Goal: Task Accomplishment & Management: Manage account settings

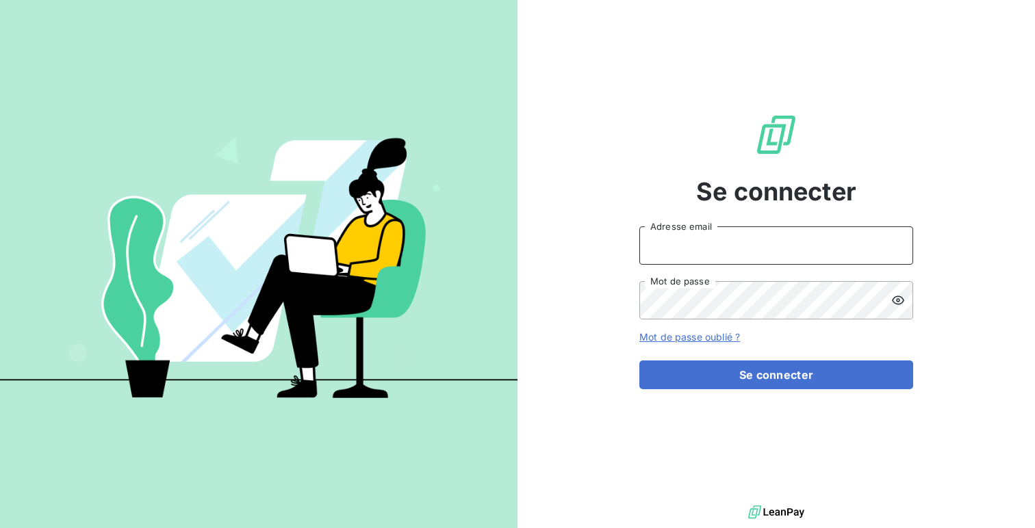
click at [669, 246] on input "Adresse email" at bounding box center [776, 246] width 274 height 38
type input "admin@relaispoidslourdsauvergne"
click at [639, 361] on button "Se connecter" at bounding box center [776, 375] width 274 height 29
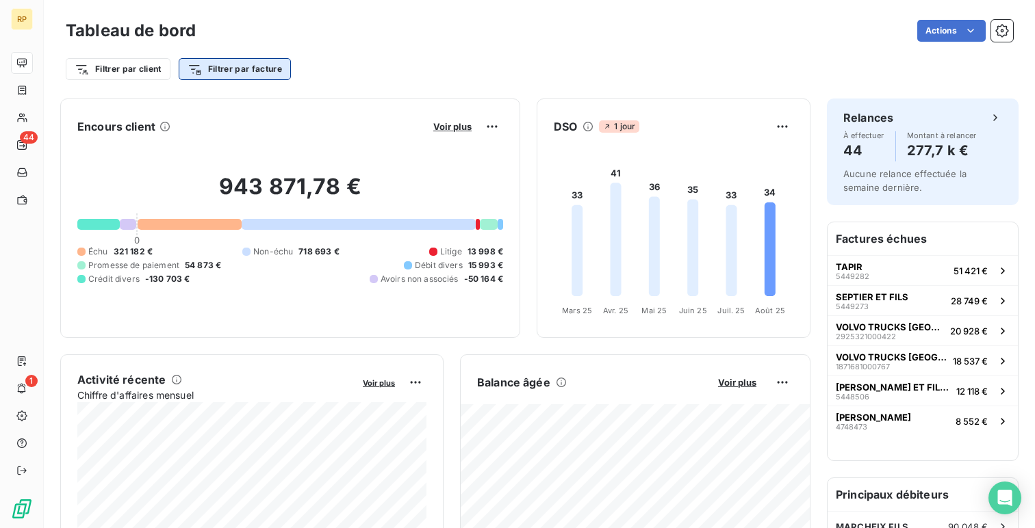
click at [211, 76] on html "RP 44 1 Tableau de bord Actions Filtrer par client Filtrer par facture Encours …" at bounding box center [517, 264] width 1035 height 528
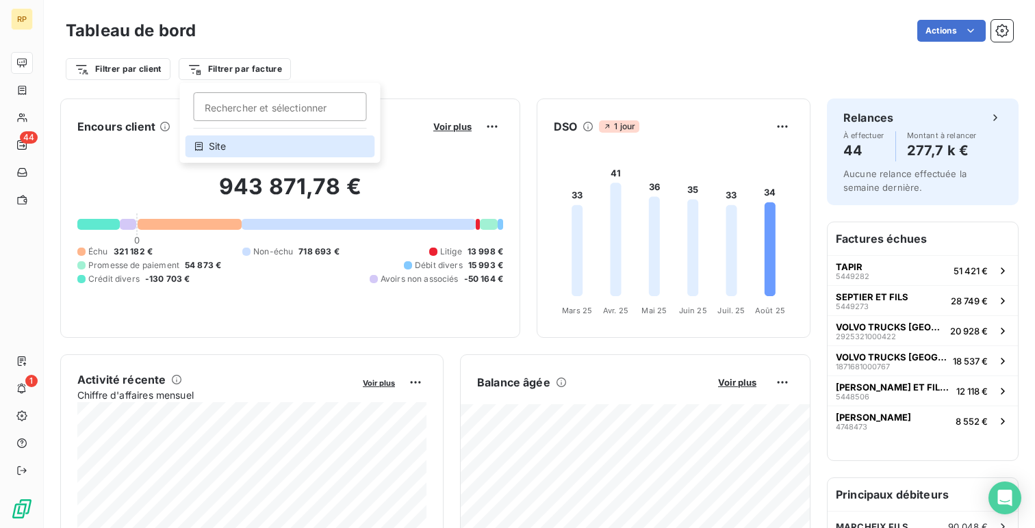
click at [300, 142] on div "Site" at bounding box center [280, 147] width 190 height 22
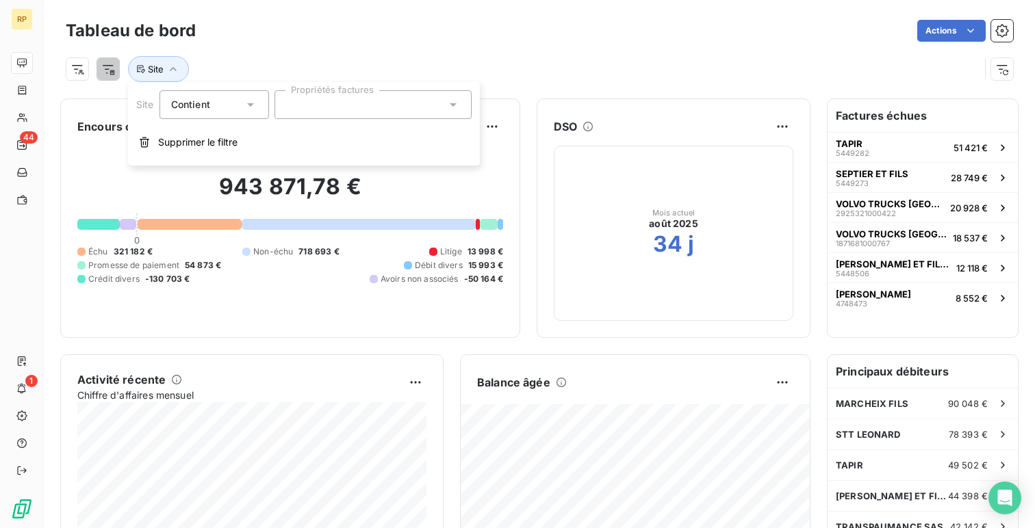
click at [398, 112] on div at bounding box center [372, 104] width 197 height 29
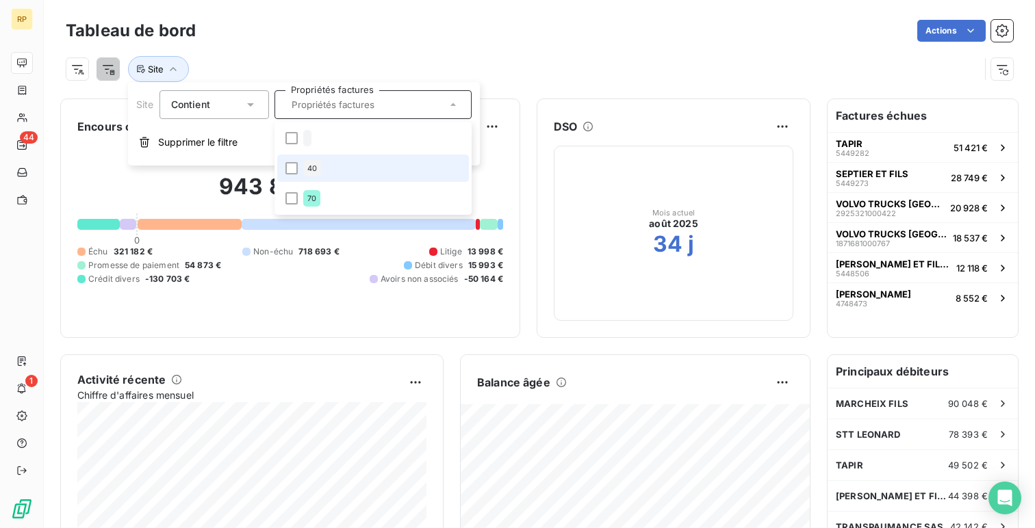
click at [387, 181] on li "40" at bounding box center [373, 168] width 192 height 27
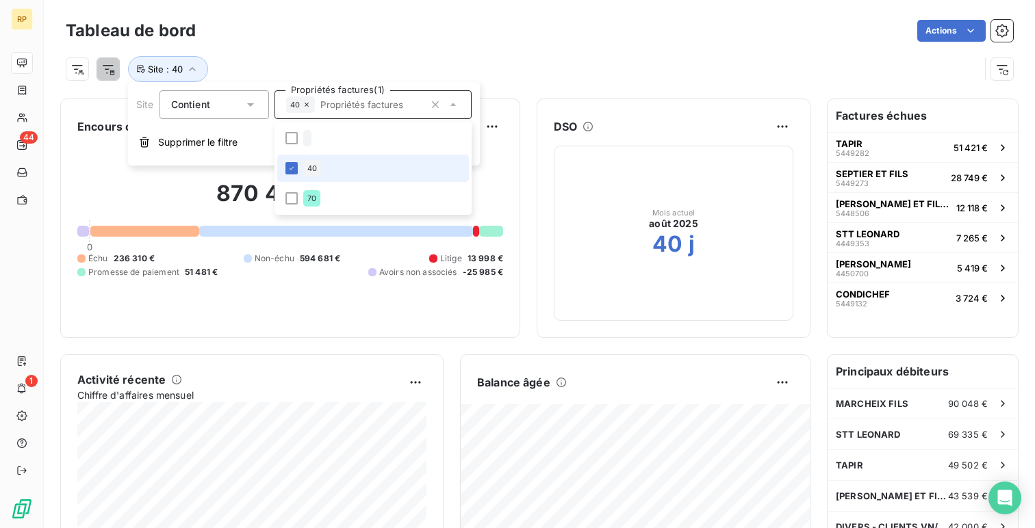
click at [387, 181] on li "40" at bounding box center [373, 168] width 192 height 27
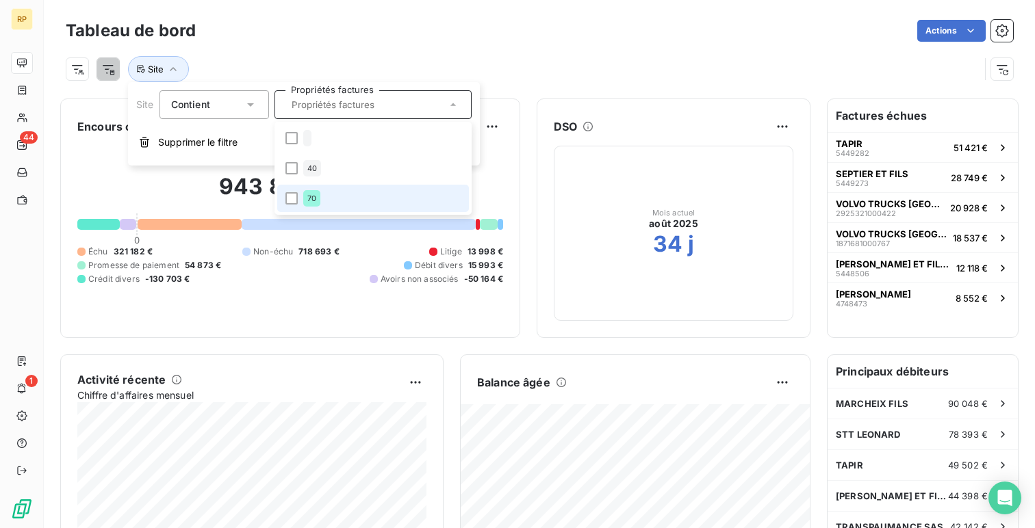
click at [387, 196] on li "70" at bounding box center [373, 198] width 192 height 27
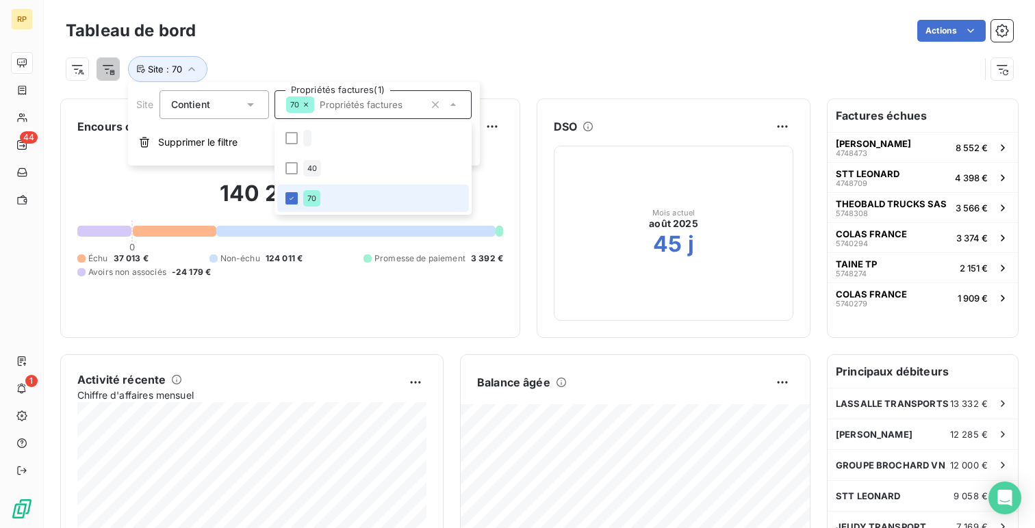
click at [387, 196] on li "70" at bounding box center [373, 198] width 192 height 27
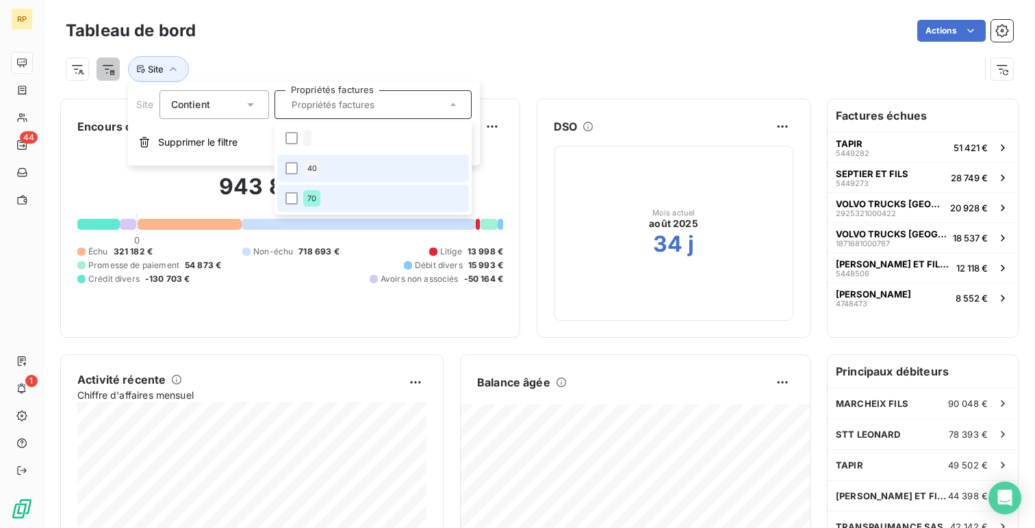
click at [391, 179] on li "40" at bounding box center [373, 168] width 192 height 27
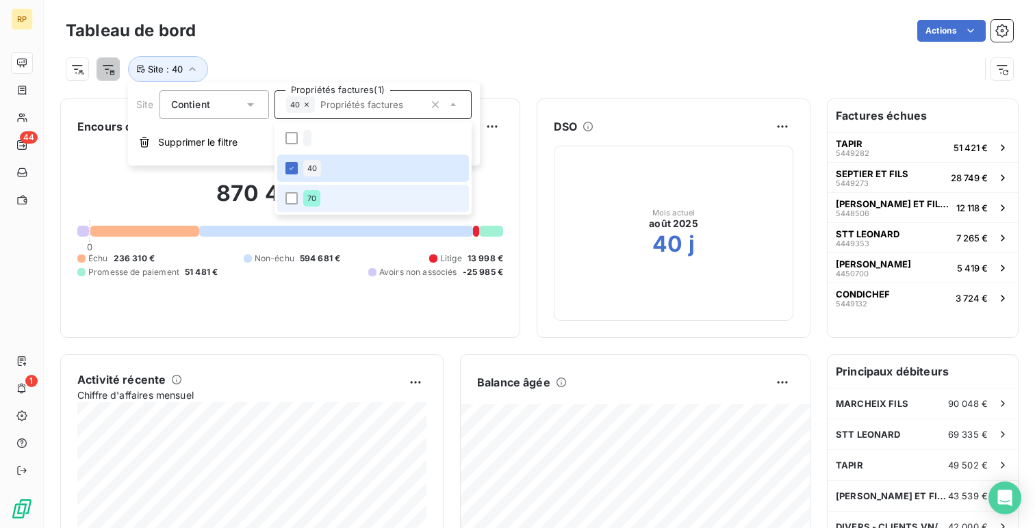
click at [394, 198] on li "70" at bounding box center [373, 198] width 192 height 27
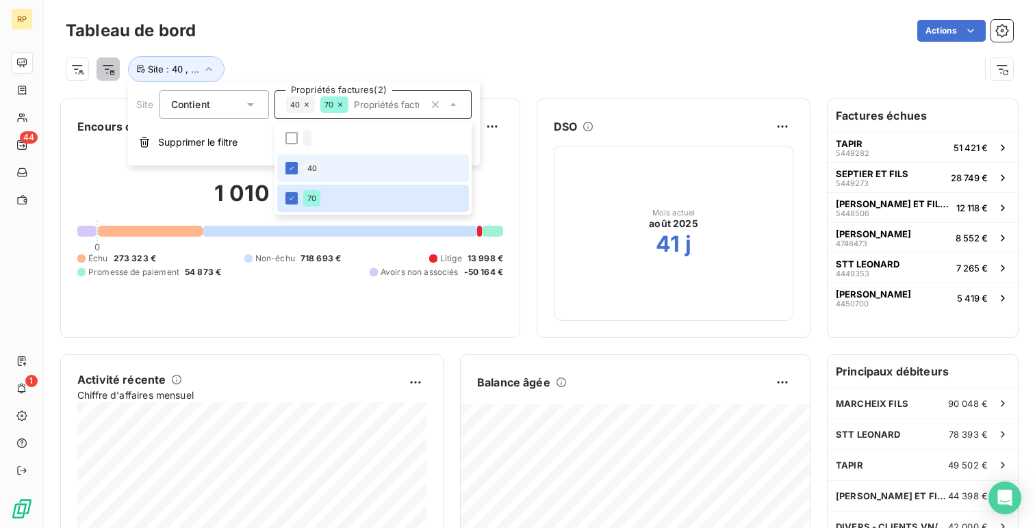
click at [394, 169] on li "40" at bounding box center [373, 168] width 192 height 27
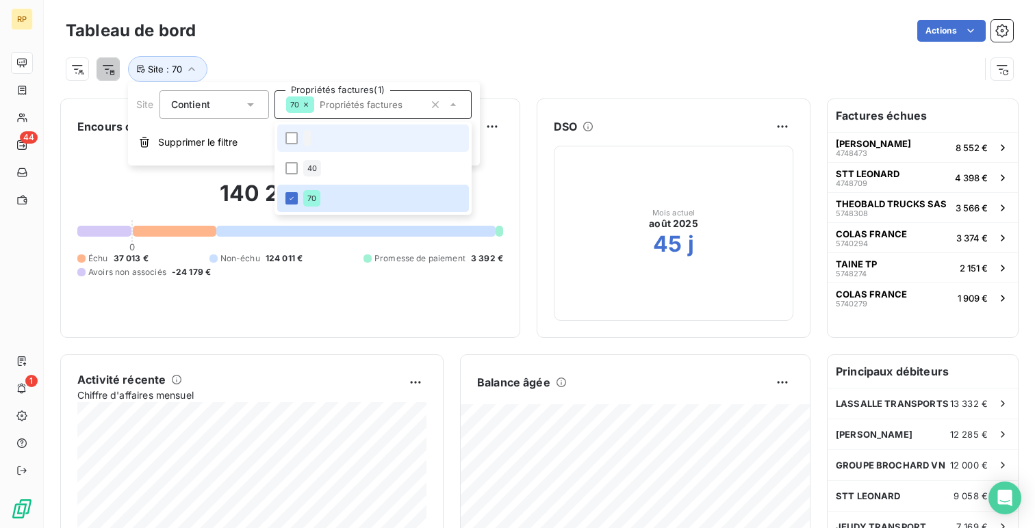
click at [390, 142] on li at bounding box center [373, 138] width 192 height 27
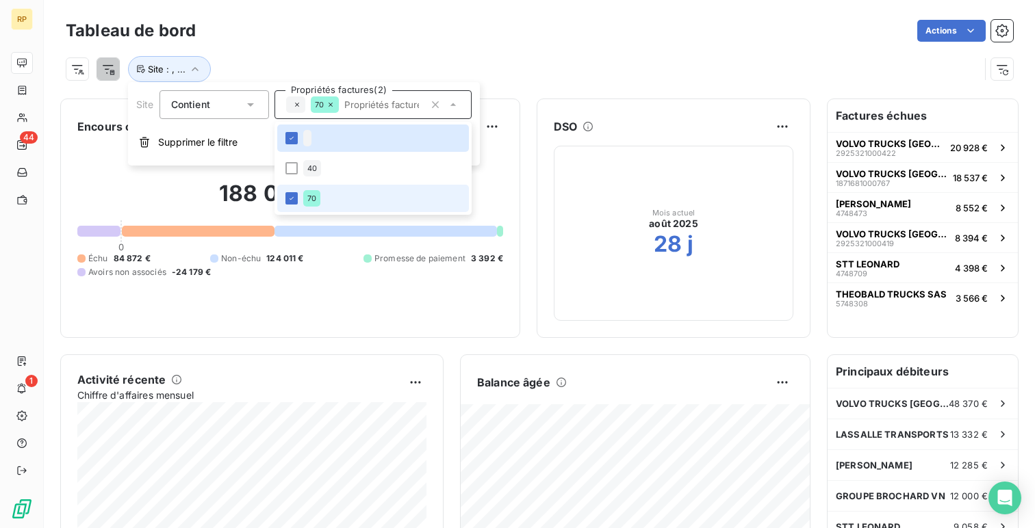
click at [396, 203] on li "70" at bounding box center [373, 198] width 192 height 27
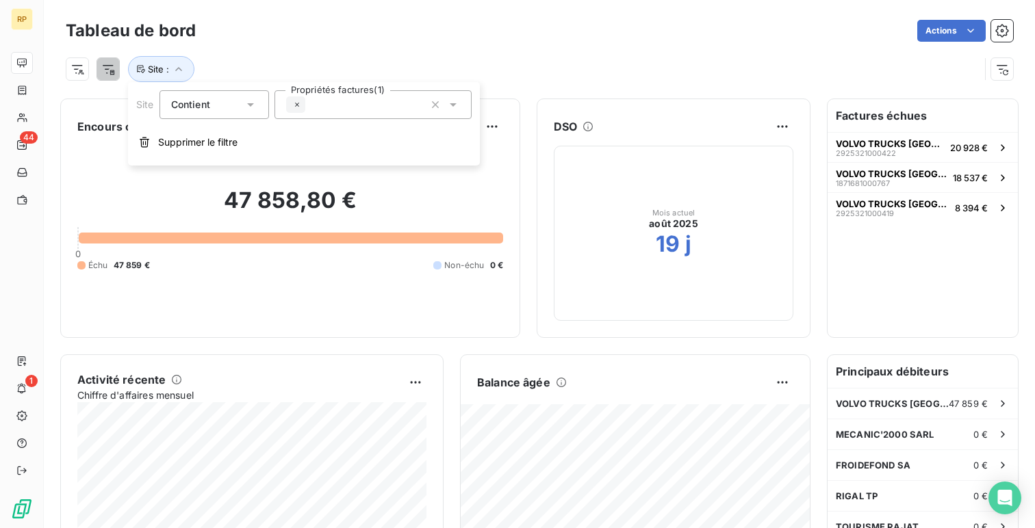
click at [295, 101] on icon at bounding box center [297, 105] width 8 height 8
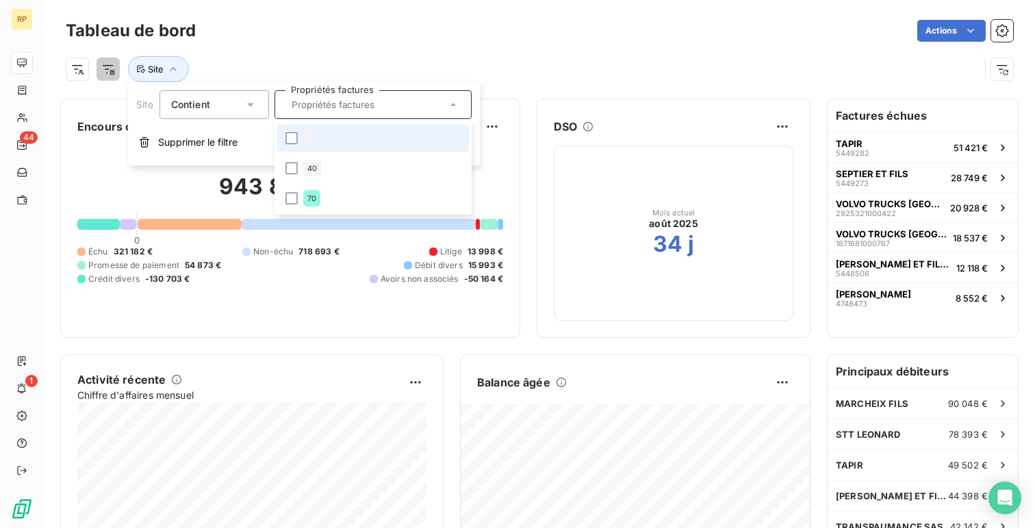
click at [361, 57] on div "Site" at bounding box center [523, 69] width 914 height 26
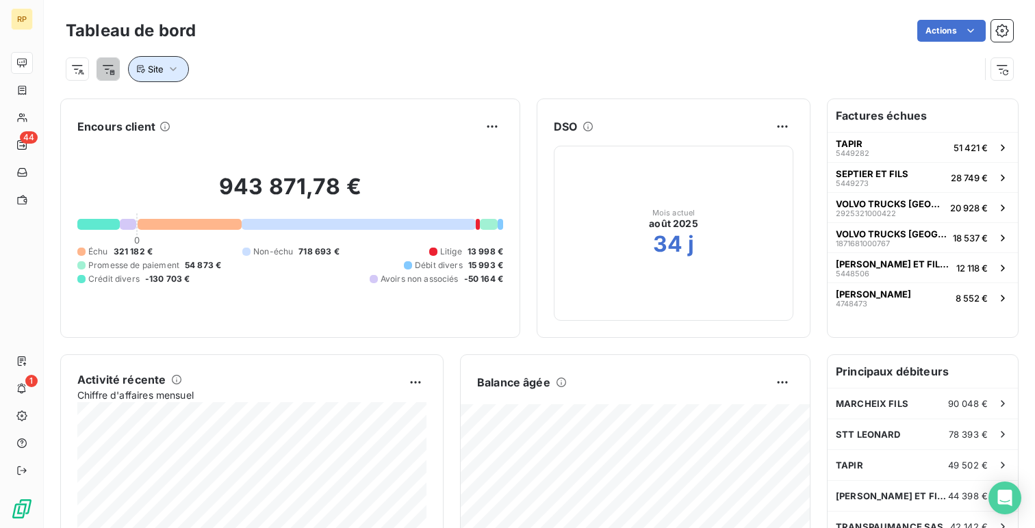
click at [149, 68] on span "Site" at bounding box center [156, 69] width 16 height 11
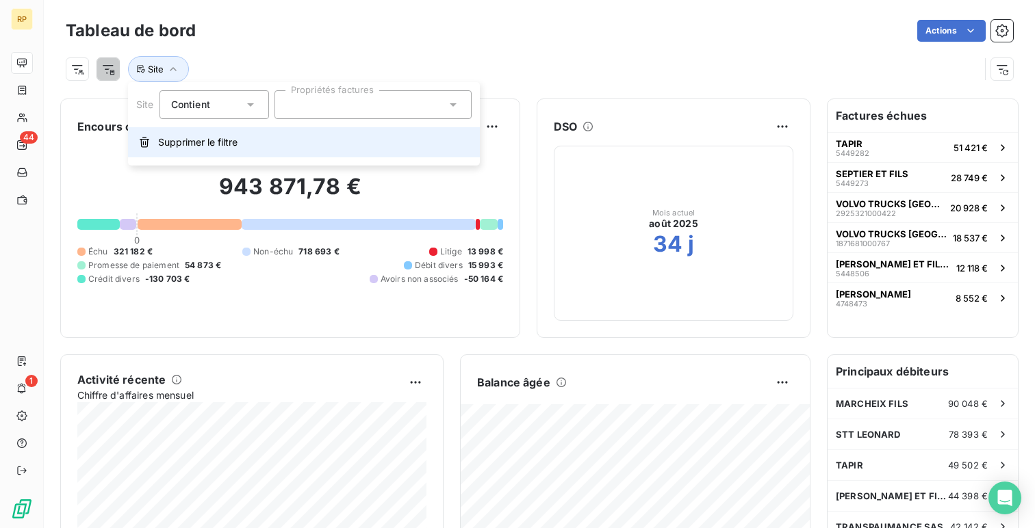
click at [172, 136] on span "Supprimer le filtre" at bounding box center [197, 143] width 79 height 14
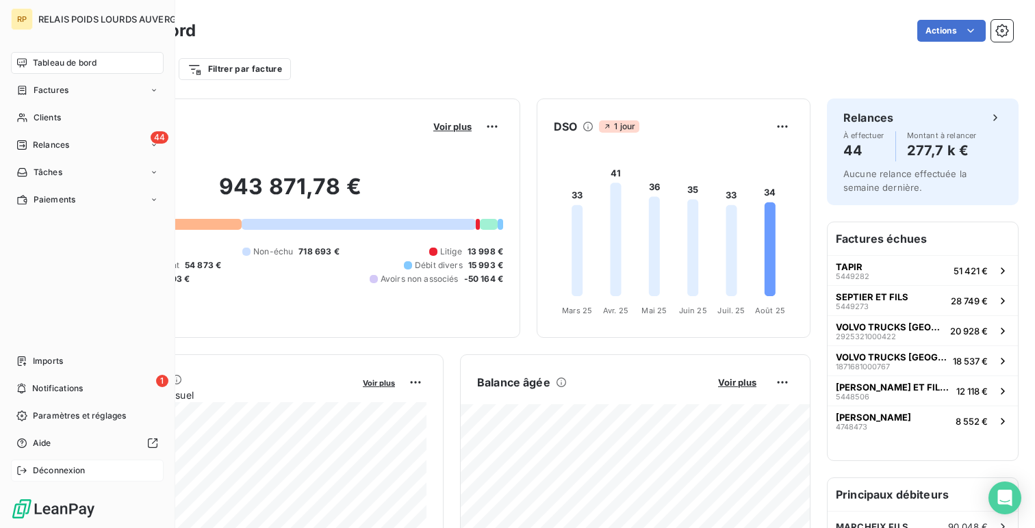
click at [93, 467] on div "Déconnexion" at bounding box center [87, 471] width 153 height 22
